Goal: Navigation & Orientation: Find specific page/section

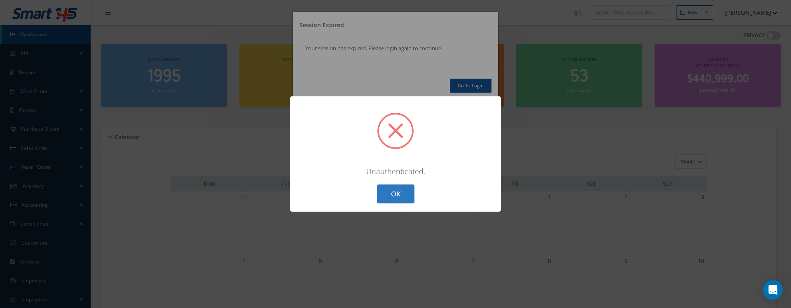
drag, startPoint x: 486, startPoint y: 131, endPoint x: 406, endPoint y: 202, distance: 107.0
click at [406, 202] on button "OK" at bounding box center [395, 194] width 37 height 19
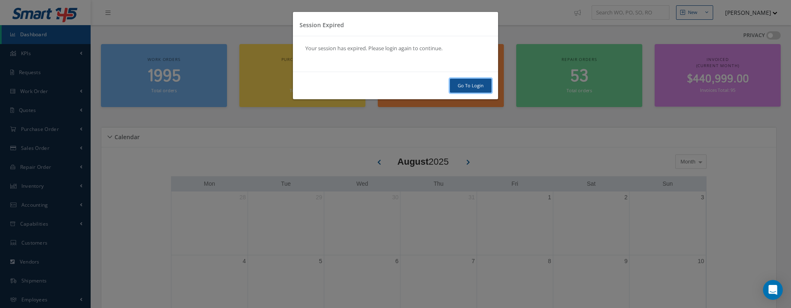
click at [478, 86] on link "Go To Login" at bounding box center [471, 86] width 42 height 14
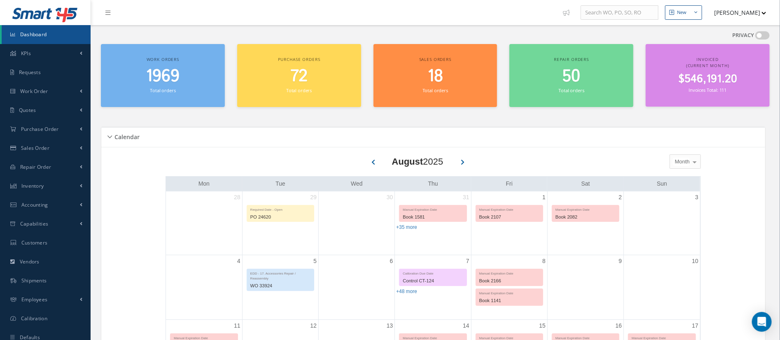
click at [32, 35] on span "Dashboard" at bounding box center [33, 34] width 27 height 7
click at [2, 25] on link "Dashboard" at bounding box center [46, 34] width 89 height 19
